Goal: Task Accomplishment & Management: Complete application form

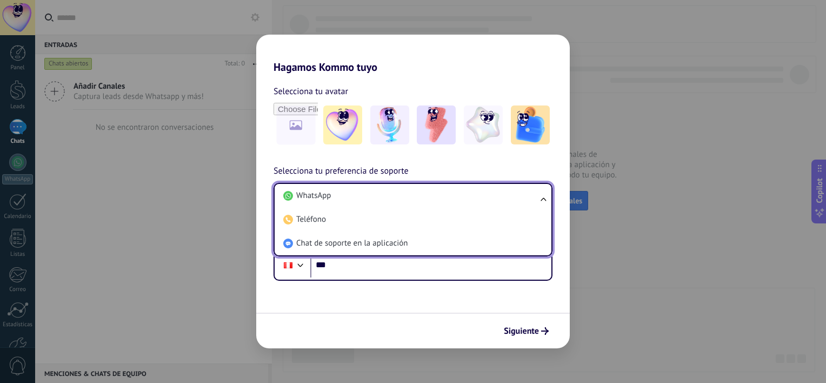
click at [322, 199] on span "WhatsApp" at bounding box center [313, 195] width 35 height 11
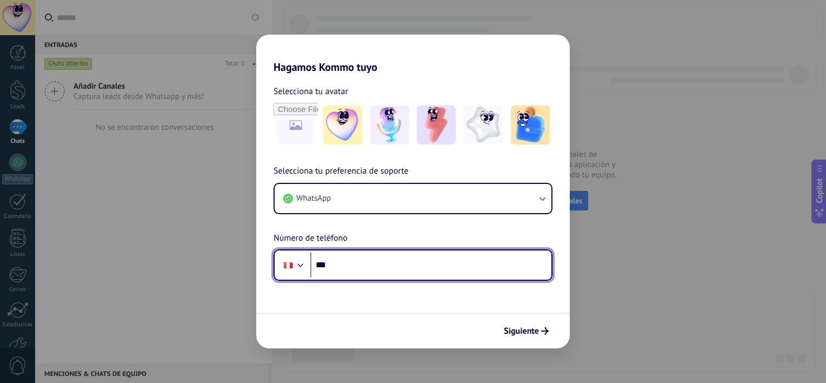
click at [359, 262] on input "***" at bounding box center [430, 264] width 241 height 25
type input "**********"
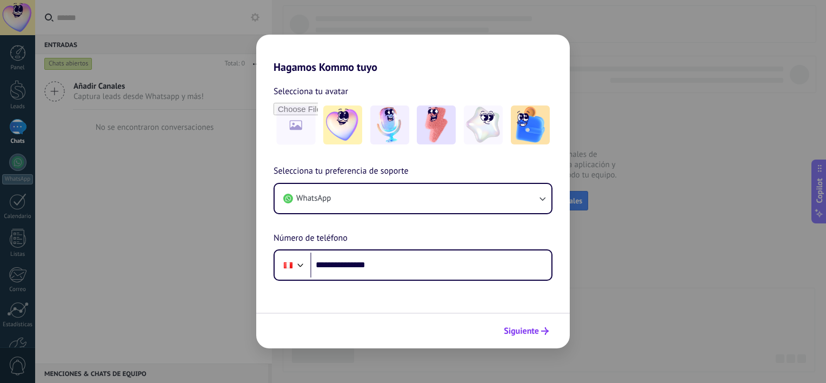
click at [521, 324] on button "Siguiente" at bounding box center [526, 331] width 55 height 18
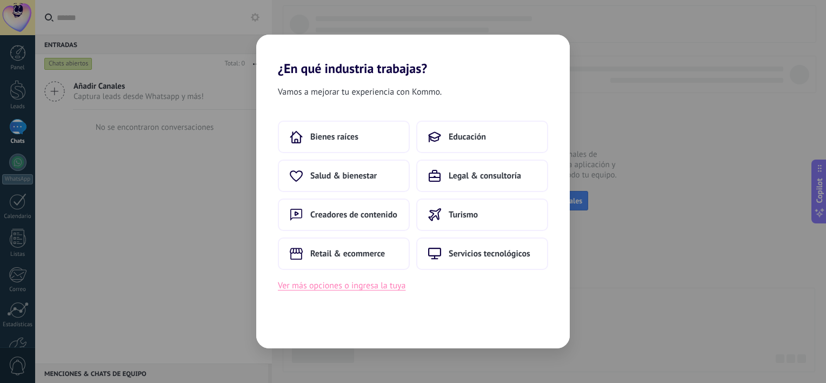
click at [342, 279] on button "Ver más opciones o ingresa la tuya" at bounding box center [342, 285] width 128 height 14
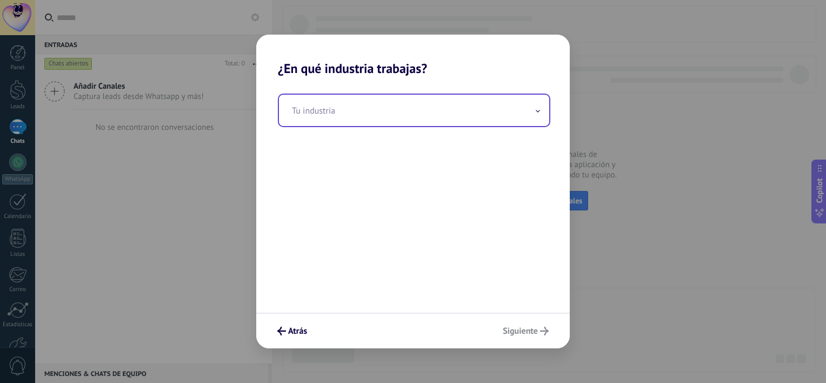
click at [314, 119] on input "text" at bounding box center [414, 110] width 270 height 31
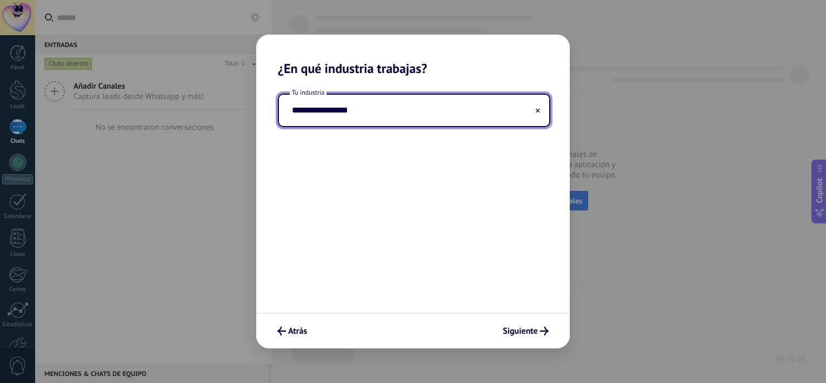
type input "**********"
click at [477, 165] on div "**********" at bounding box center [413, 194] width 314 height 236
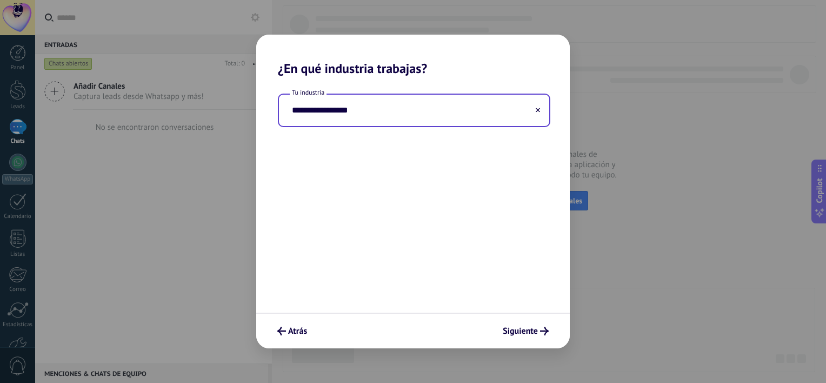
click at [538, 114] on button at bounding box center [537, 110] width 5 height 10
click at [291, 327] on span "Atrás" at bounding box center [297, 331] width 19 height 8
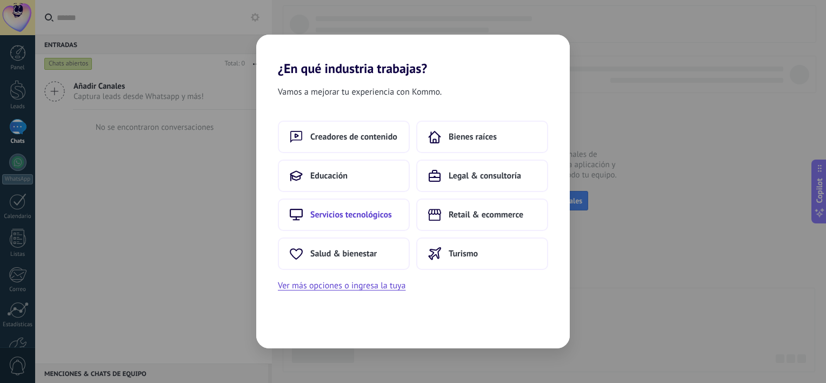
click at [336, 217] on span "Servicios tecnológicos" at bounding box center [351, 214] width 82 height 11
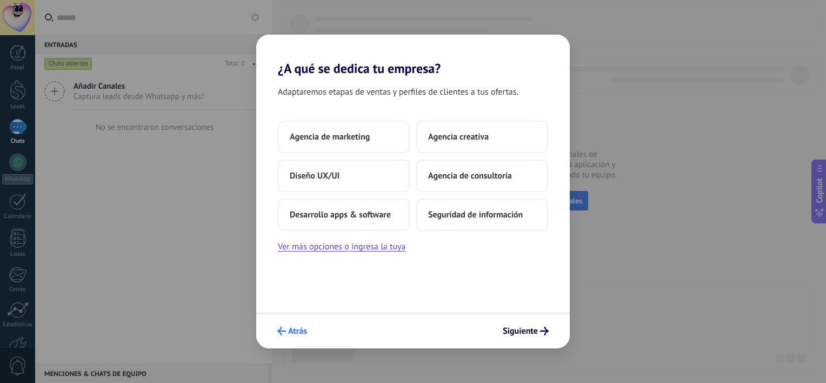
click at [286, 328] on span "Atrás" at bounding box center [292, 330] width 30 height 9
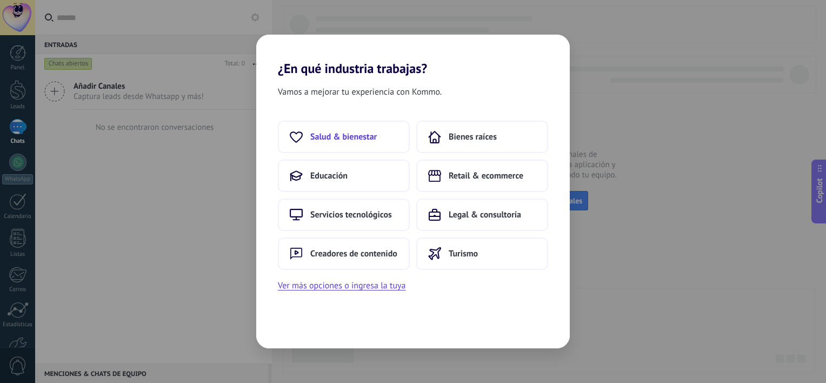
click at [345, 132] on span "Salud & bienestar" at bounding box center [343, 136] width 66 height 11
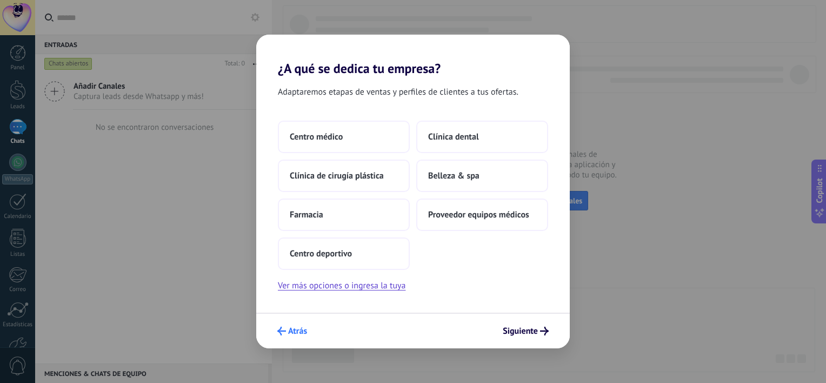
click at [301, 327] on span "Atrás" at bounding box center [297, 331] width 19 height 8
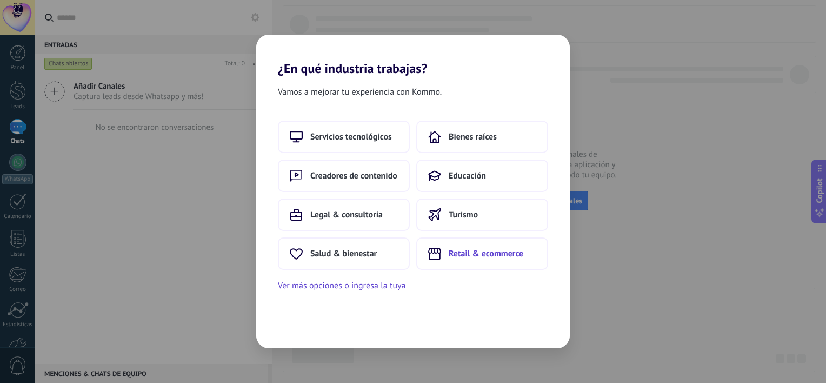
click at [479, 258] on button "Retail & ecommerce" at bounding box center [482, 253] width 132 height 32
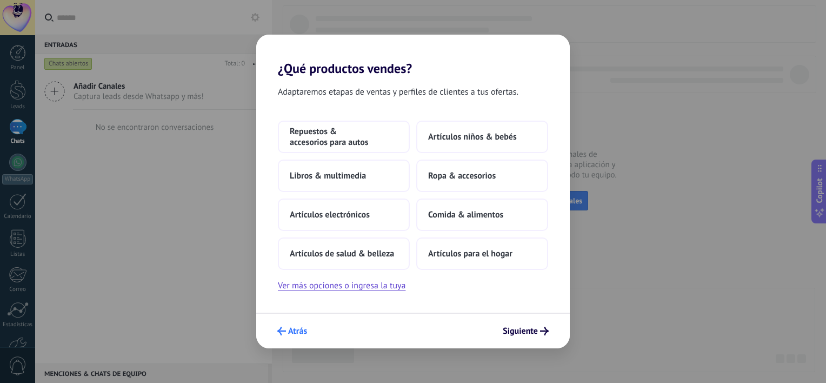
click at [290, 334] on span "Atrás" at bounding box center [297, 331] width 19 height 8
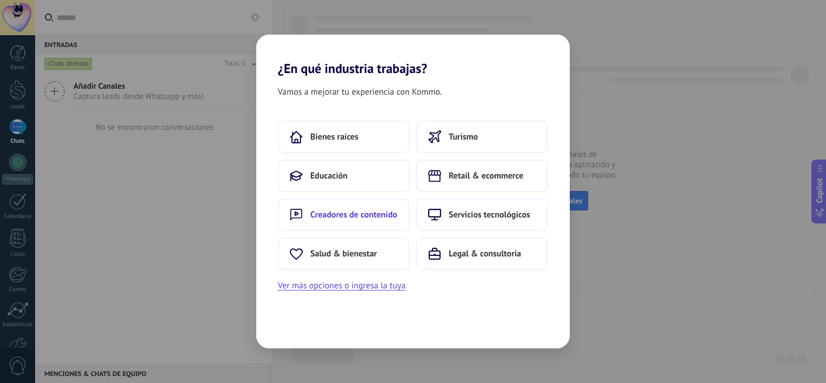
click at [342, 214] on span "Creadores de contenido" at bounding box center [353, 214] width 87 height 11
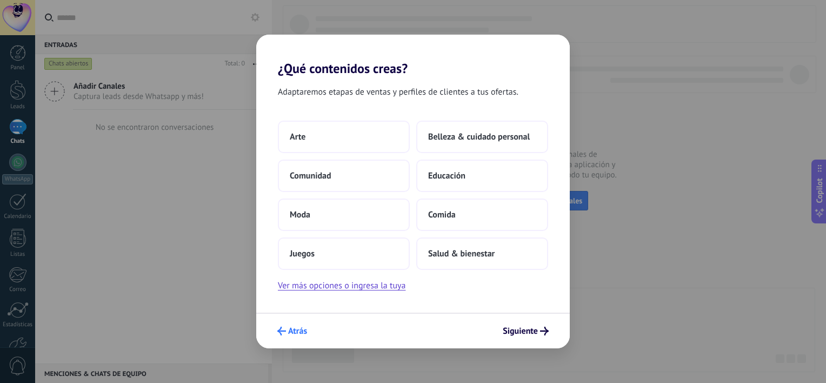
click at [293, 333] on span "Atrás" at bounding box center [297, 331] width 19 height 8
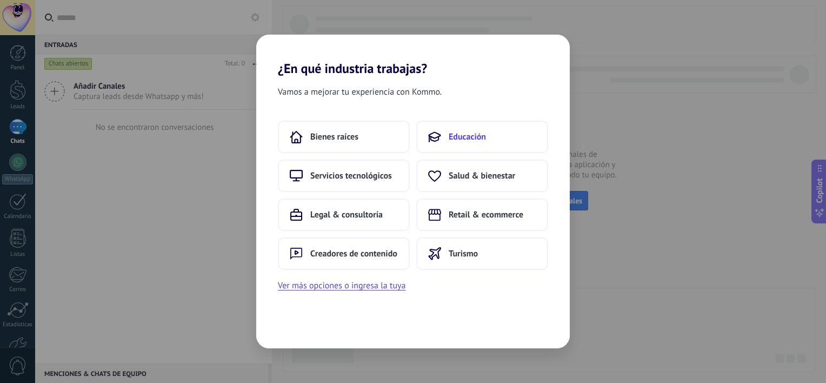
click at [458, 133] on span "Educación" at bounding box center [467, 136] width 37 height 11
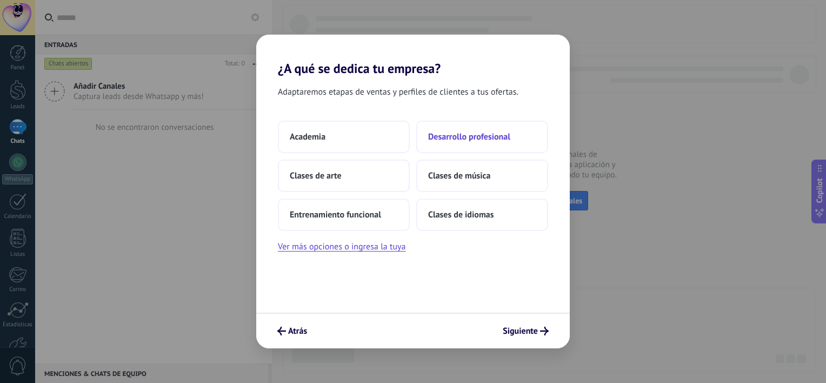
click at [490, 132] on span "Desarrollo profesional" at bounding box center [469, 136] width 82 height 11
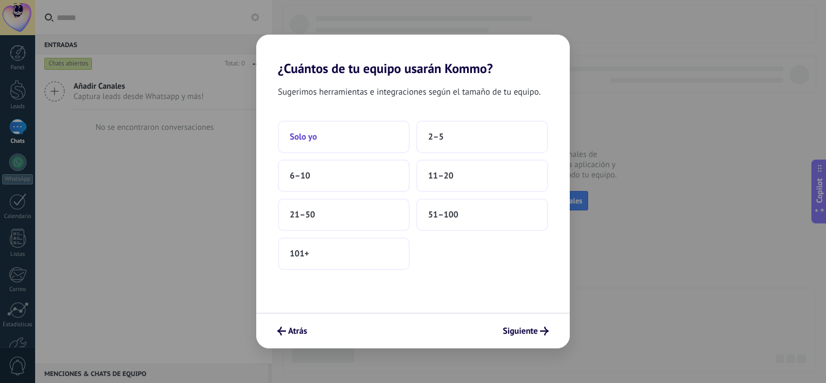
click at [339, 136] on button "Solo yo" at bounding box center [344, 137] width 132 height 32
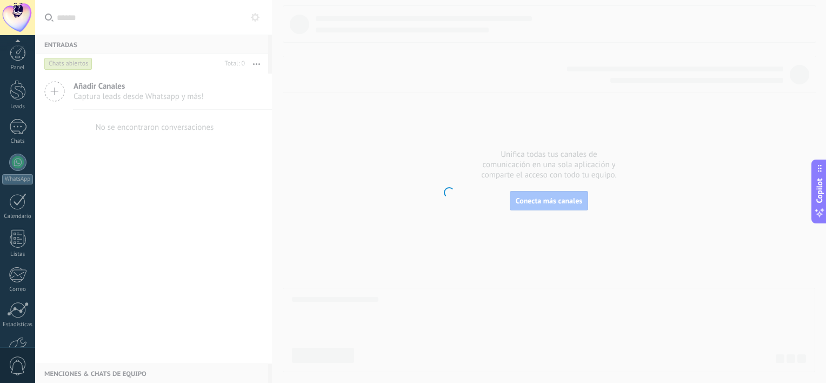
scroll to position [66, 0]
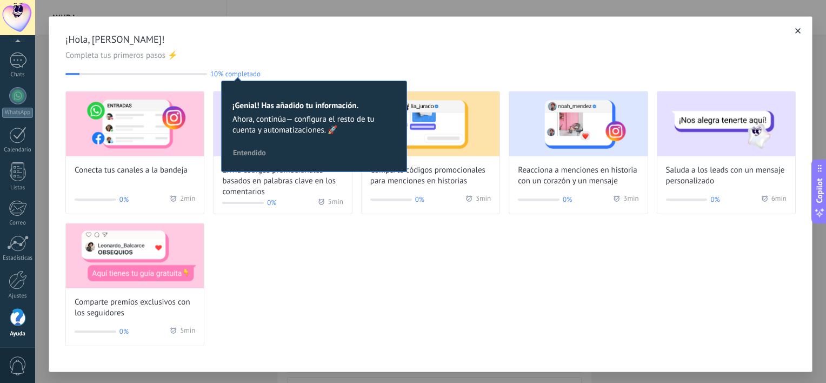
click at [356, 40] on span "¡Hola, [PERSON_NAME]!" at bounding box center [430, 39] width 730 height 13
click at [251, 151] on span "Entendido" at bounding box center [249, 153] width 33 height 8
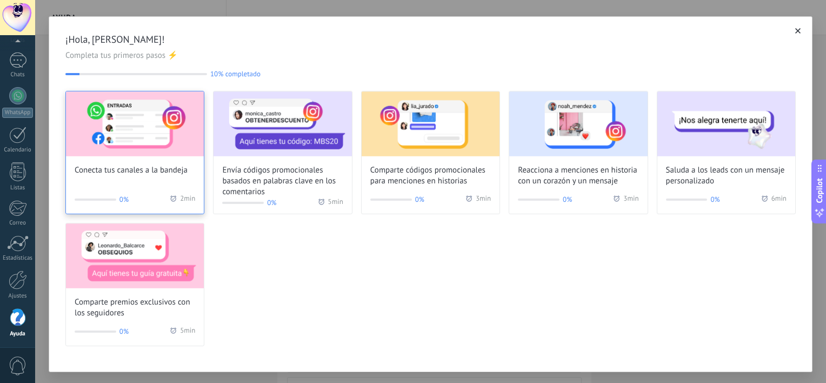
click at [154, 133] on img at bounding box center [135, 123] width 138 height 65
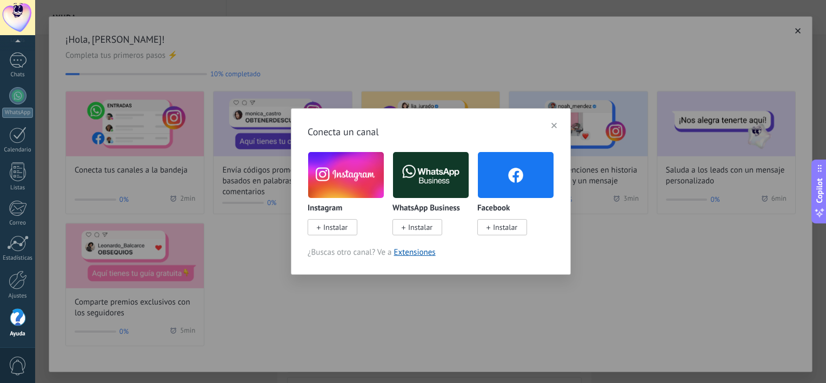
click at [357, 176] on img at bounding box center [346, 174] width 76 height 51
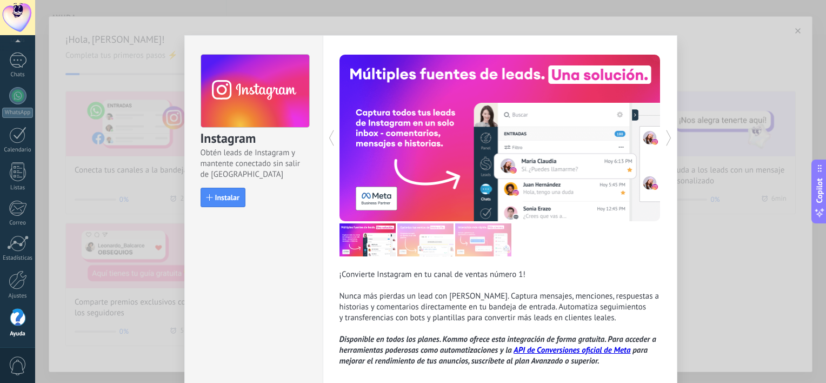
click at [755, 57] on div "Instagram Obtén leads de Instagram y mantente conectado sin salir de Kommo Inst…" at bounding box center [430, 191] width 791 height 383
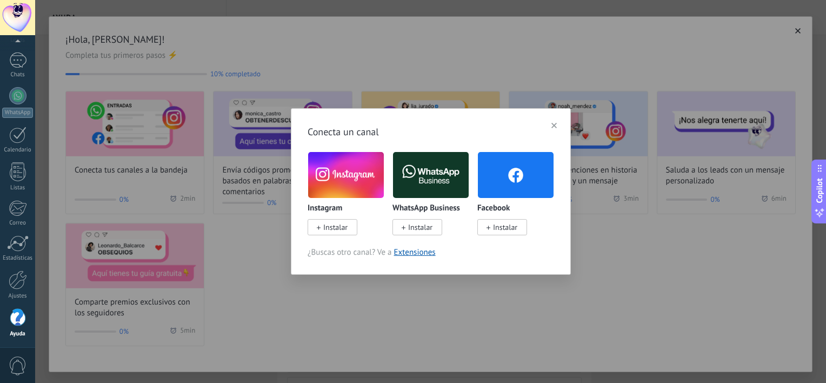
click at [556, 121] on button "button" at bounding box center [553, 125] width 15 height 16
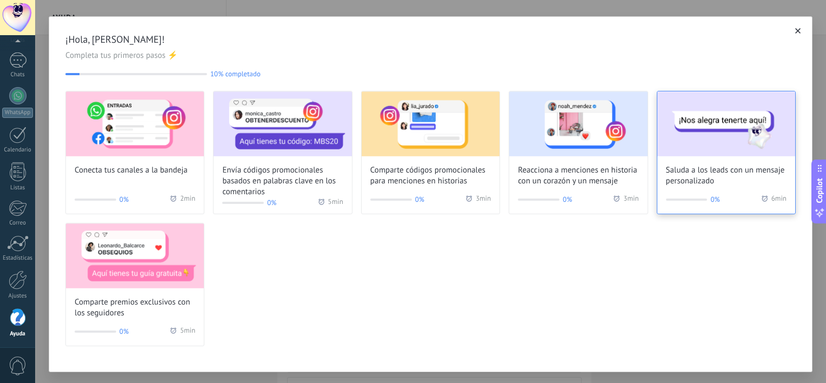
scroll to position [5, 0]
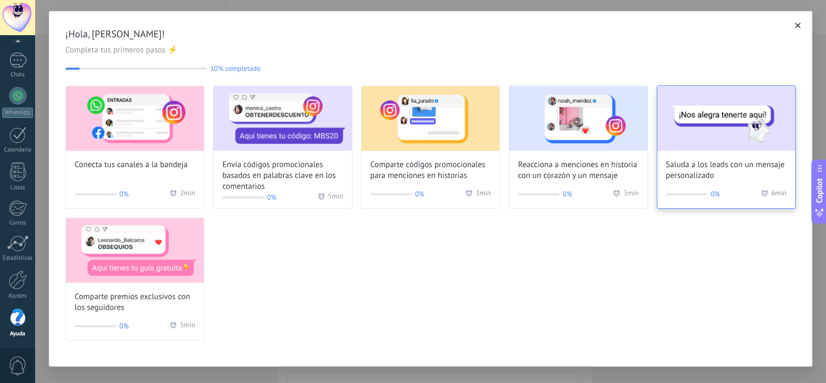
click at [724, 150] on div "Saluda a los leads con un mensaje personalizado" at bounding box center [726, 133] width 138 height 95
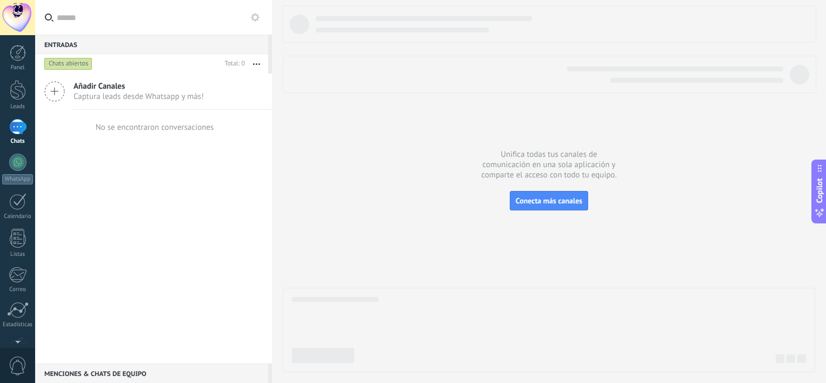
click at [13, 14] on div at bounding box center [17, 17] width 35 height 35
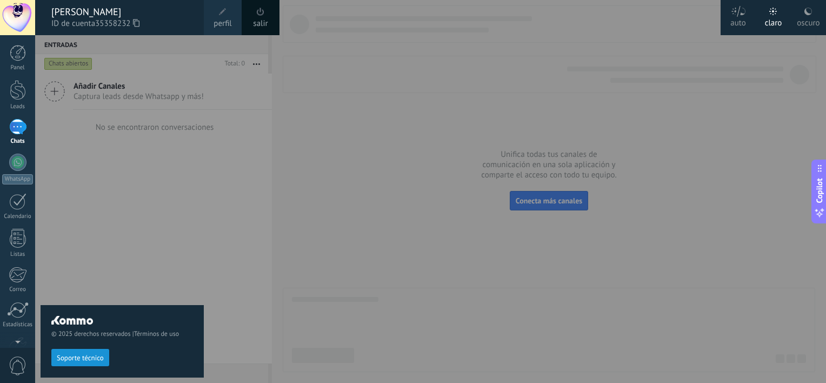
click at [389, 152] on div at bounding box center [448, 191] width 826 height 383
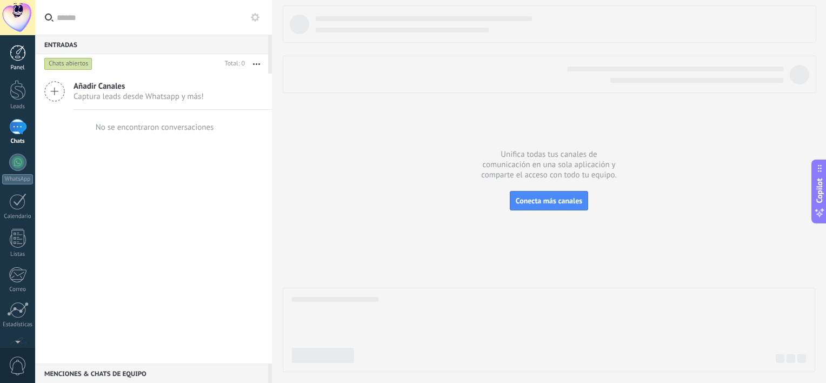
click at [21, 56] on div at bounding box center [18, 53] width 16 height 16
